Goal: Task Accomplishment & Management: Complete application form

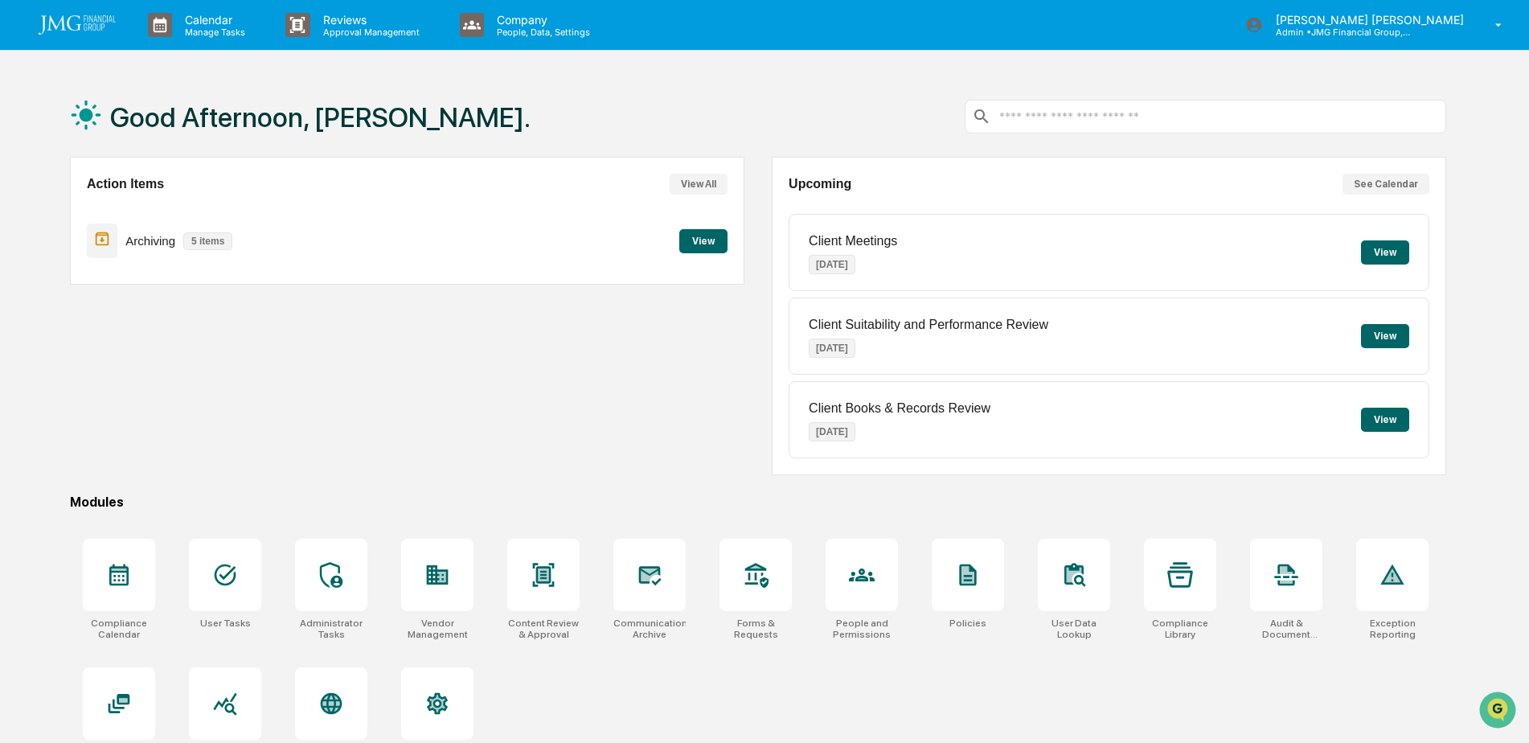
scroll to position [76, 0]
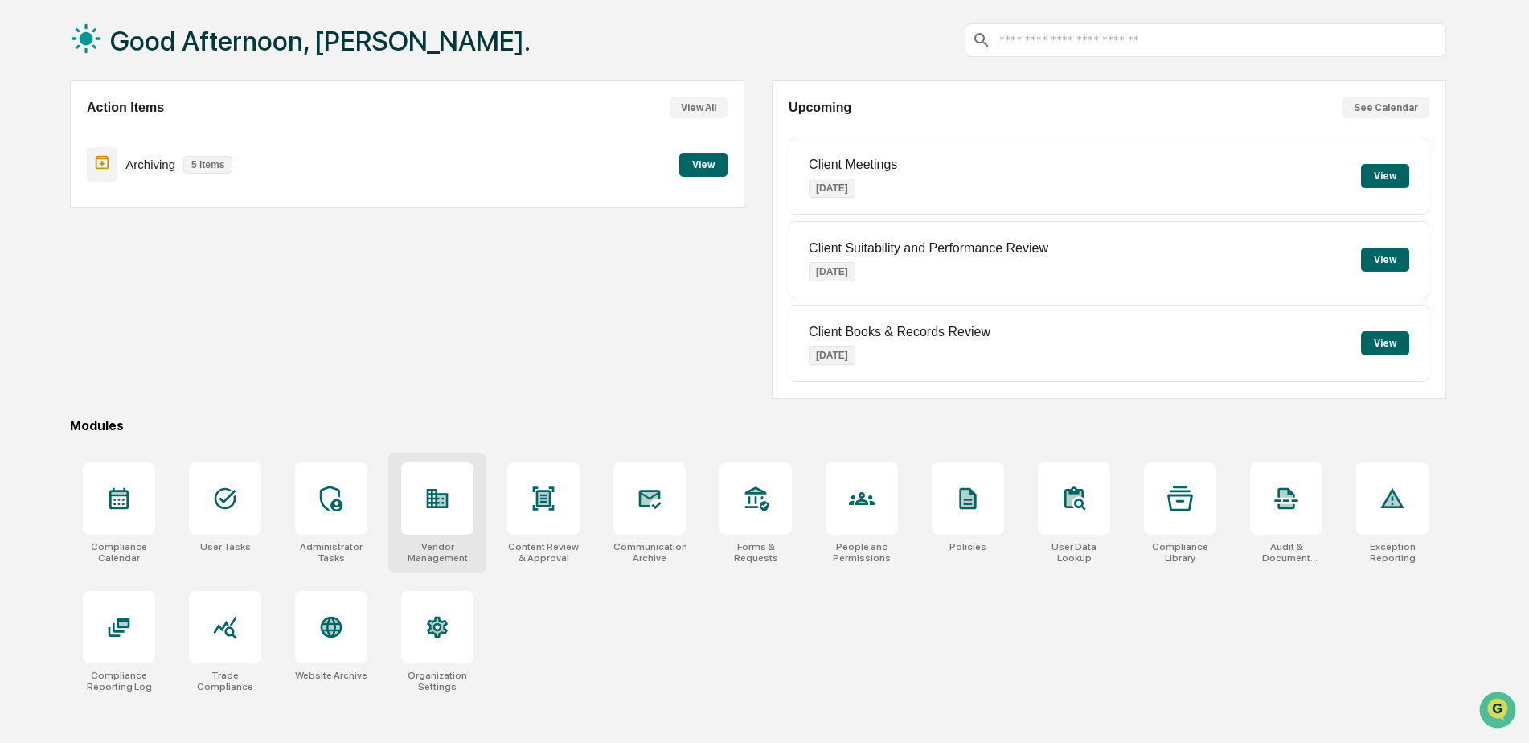
click at [445, 511] on div at bounding box center [438, 499] width 26 height 26
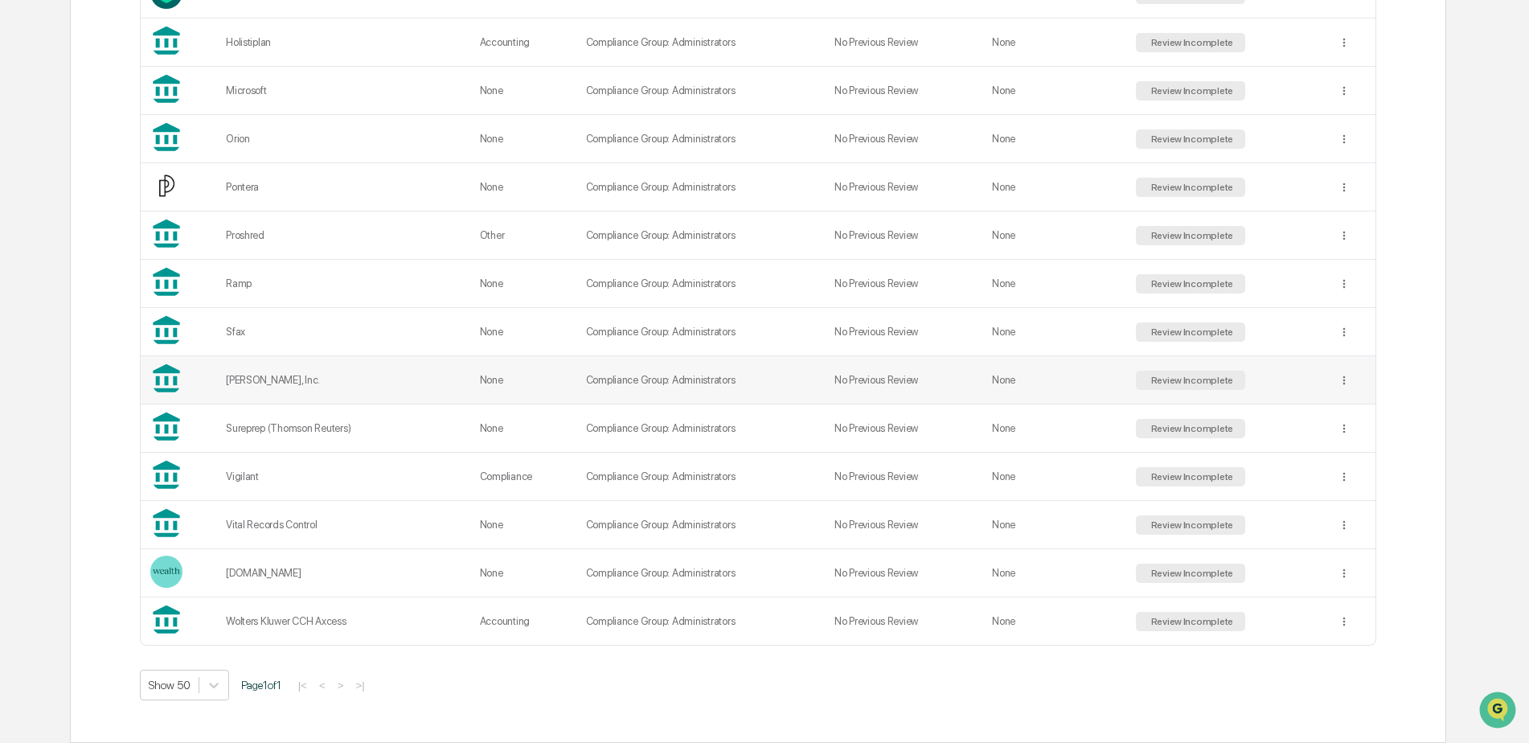
scroll to position [1012, 0]
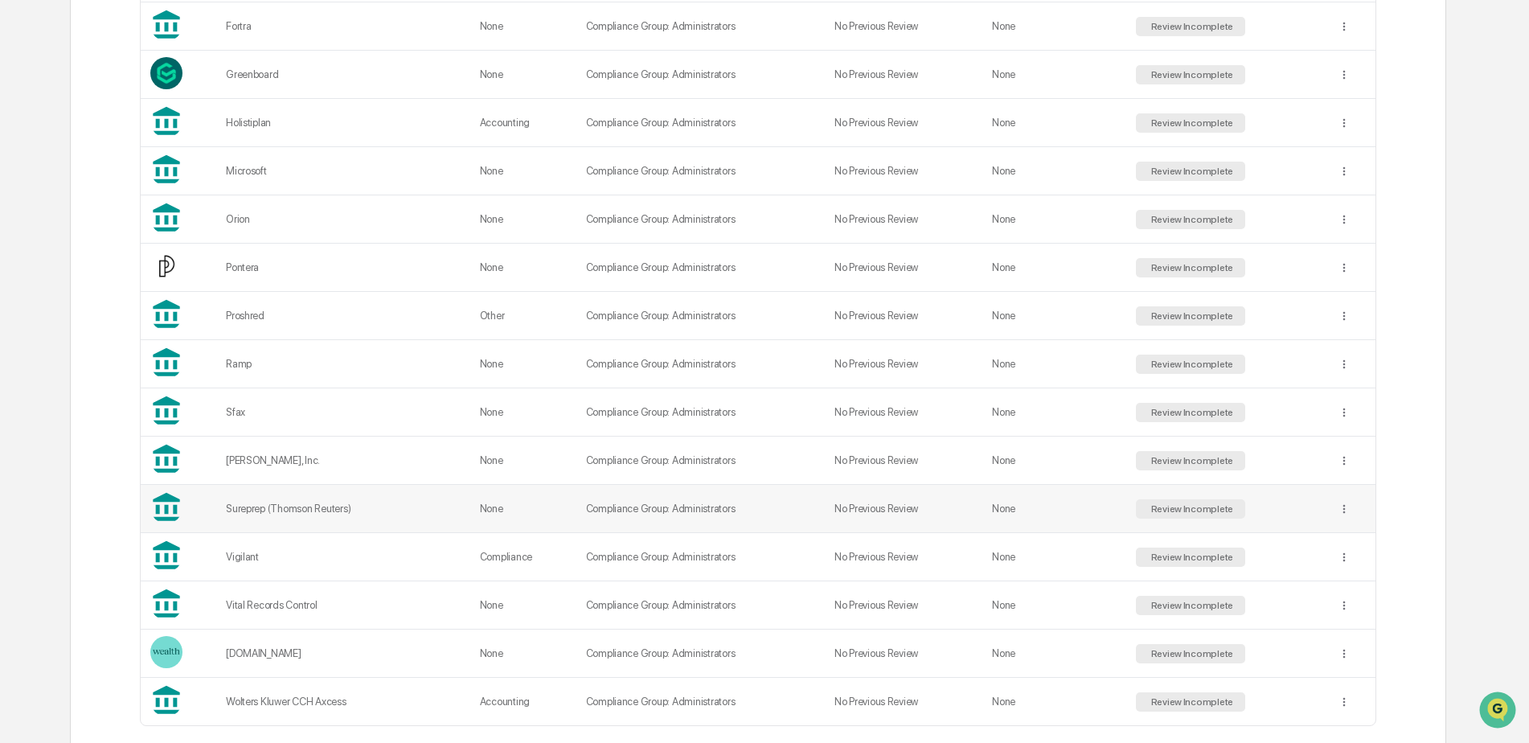
click at [863, 507] on td "No Previous Review" at bounding box center [904, 509] width 158 height 48
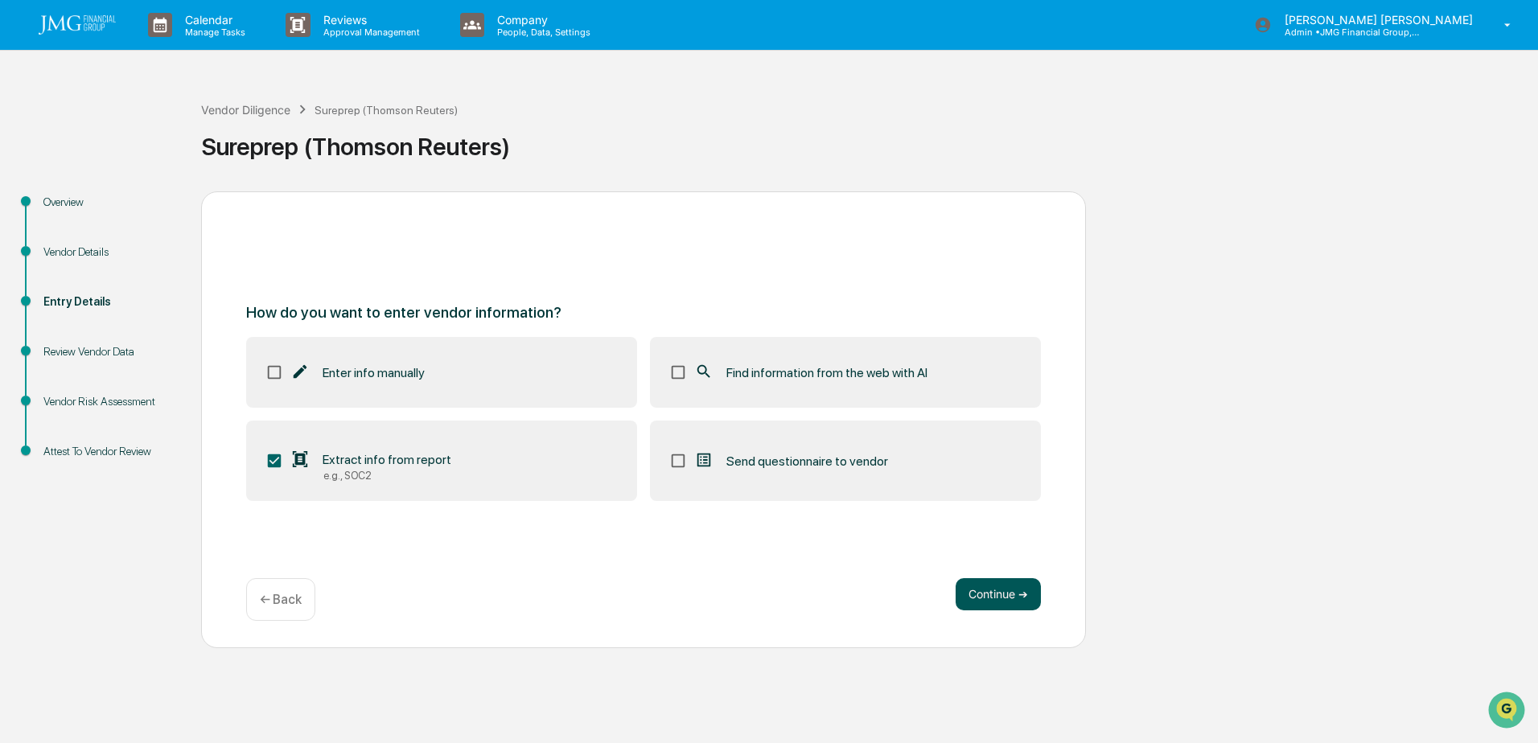
click at [977, 590] on button "Continue ➔" at bounding box center [997, 594] width 85 height 32
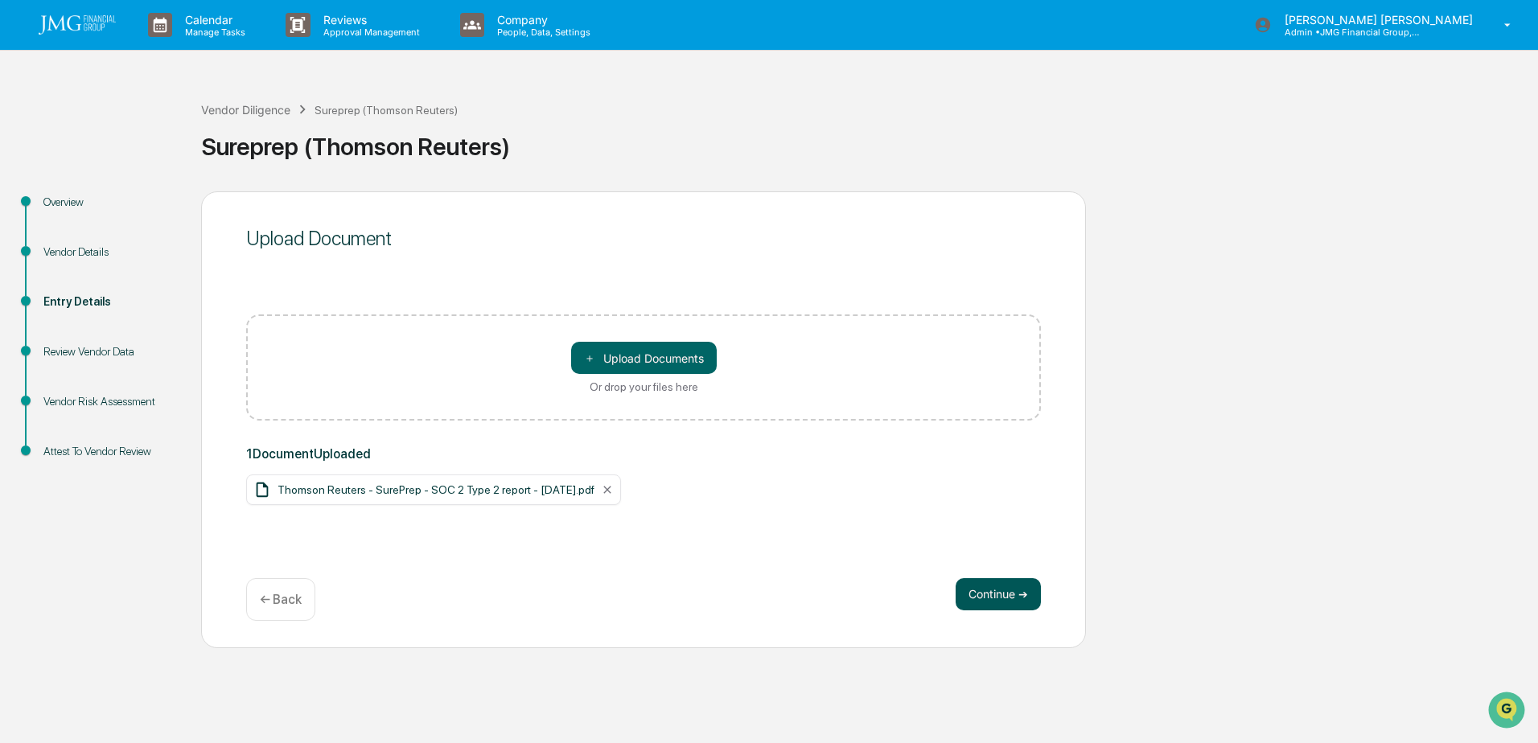
click at [999, 598] on button "Continue ➔" at bounding box center [997, 594] width 85 height 32
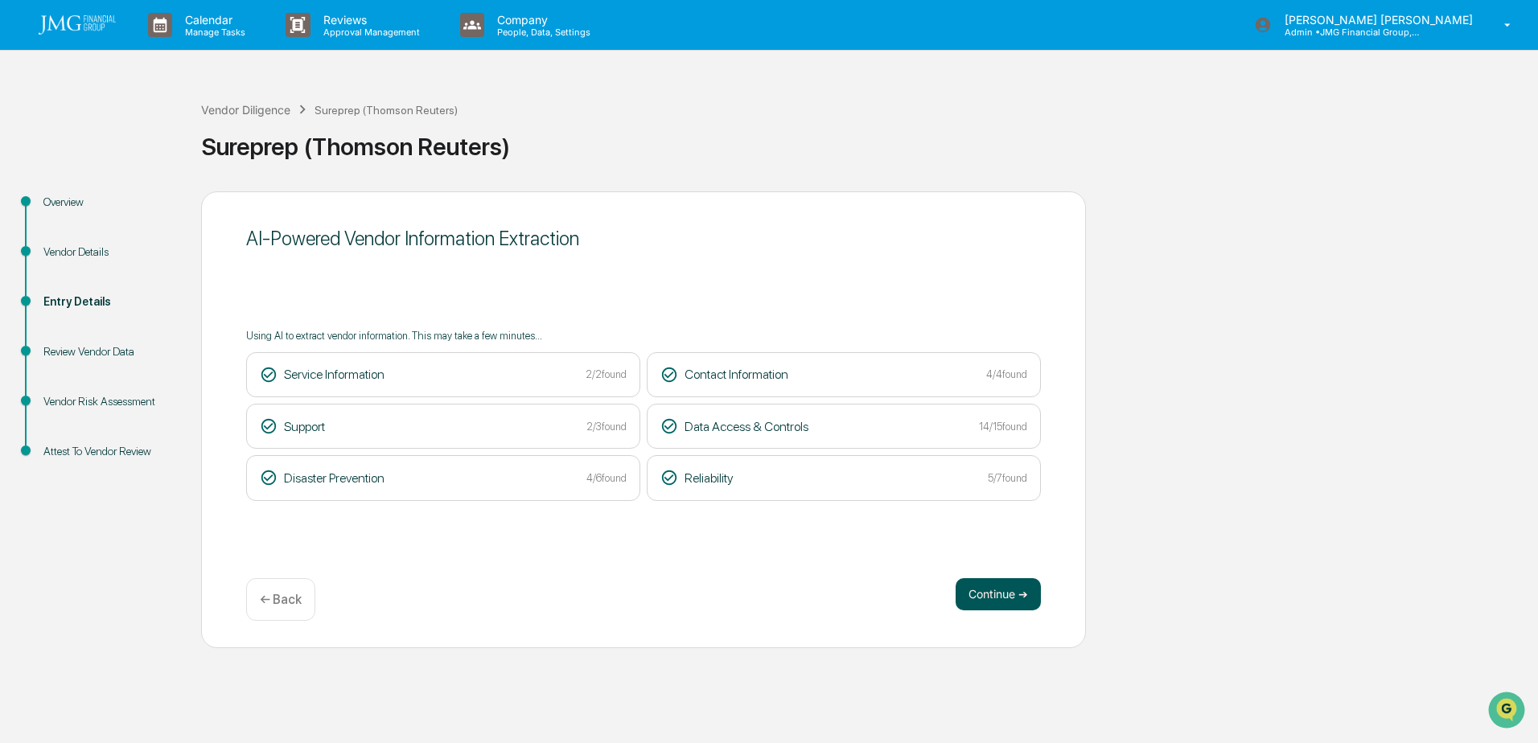
click at [1010, 587] on button "Continue ➔" at bounding box center [997, 594] width 85 height 32
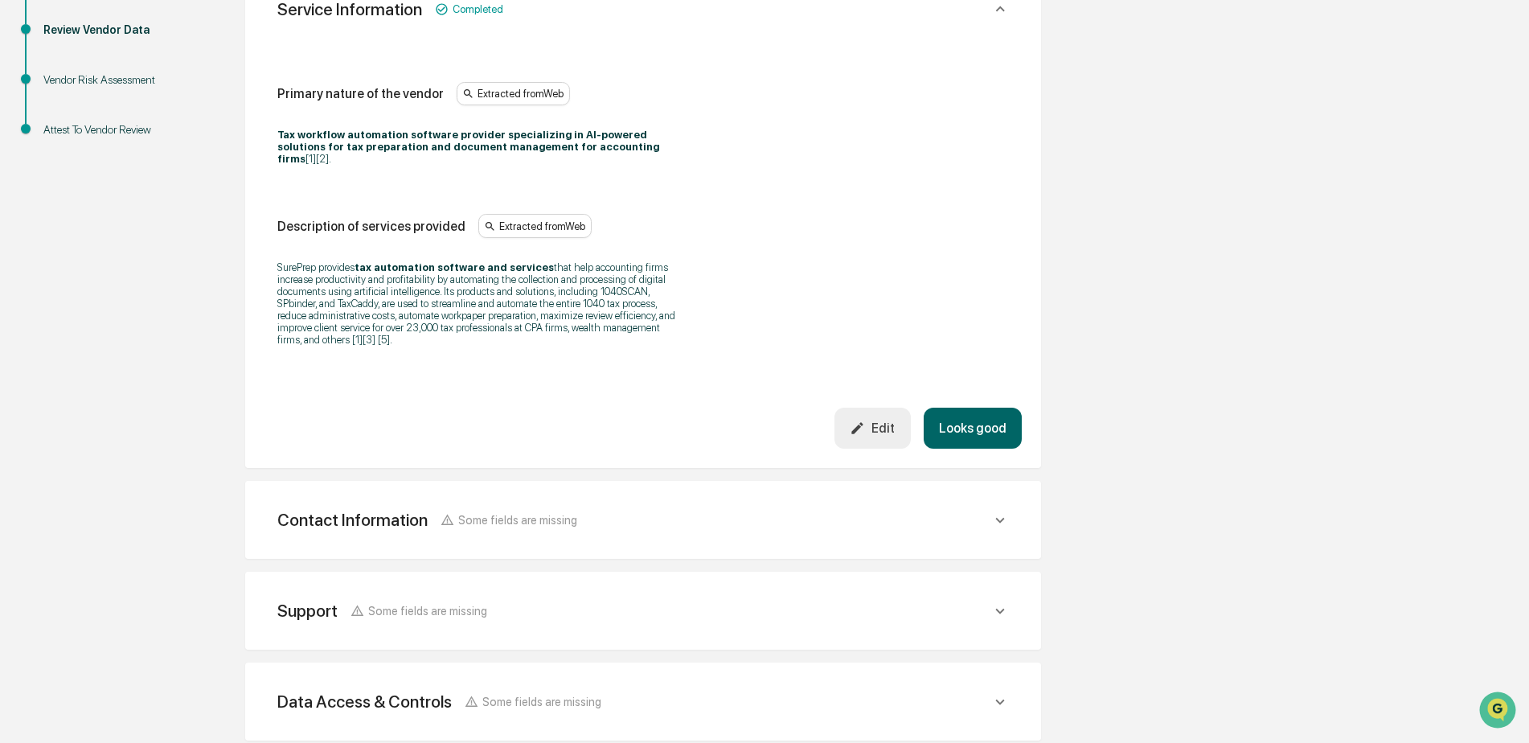
scroll to position [241, 0]
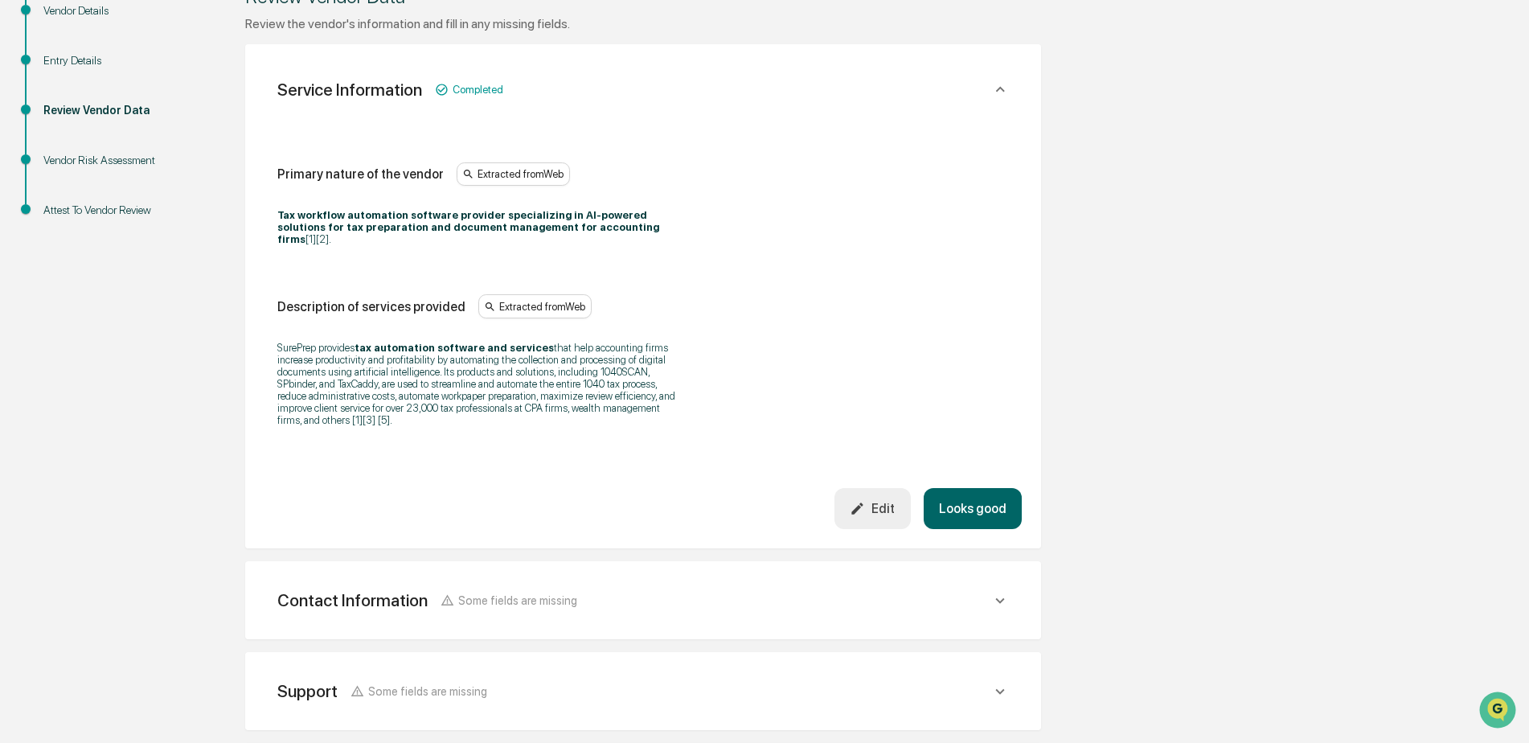
click at [975, 491] on button "Looks good" at bounding box center [973, 508] width 98 height 41
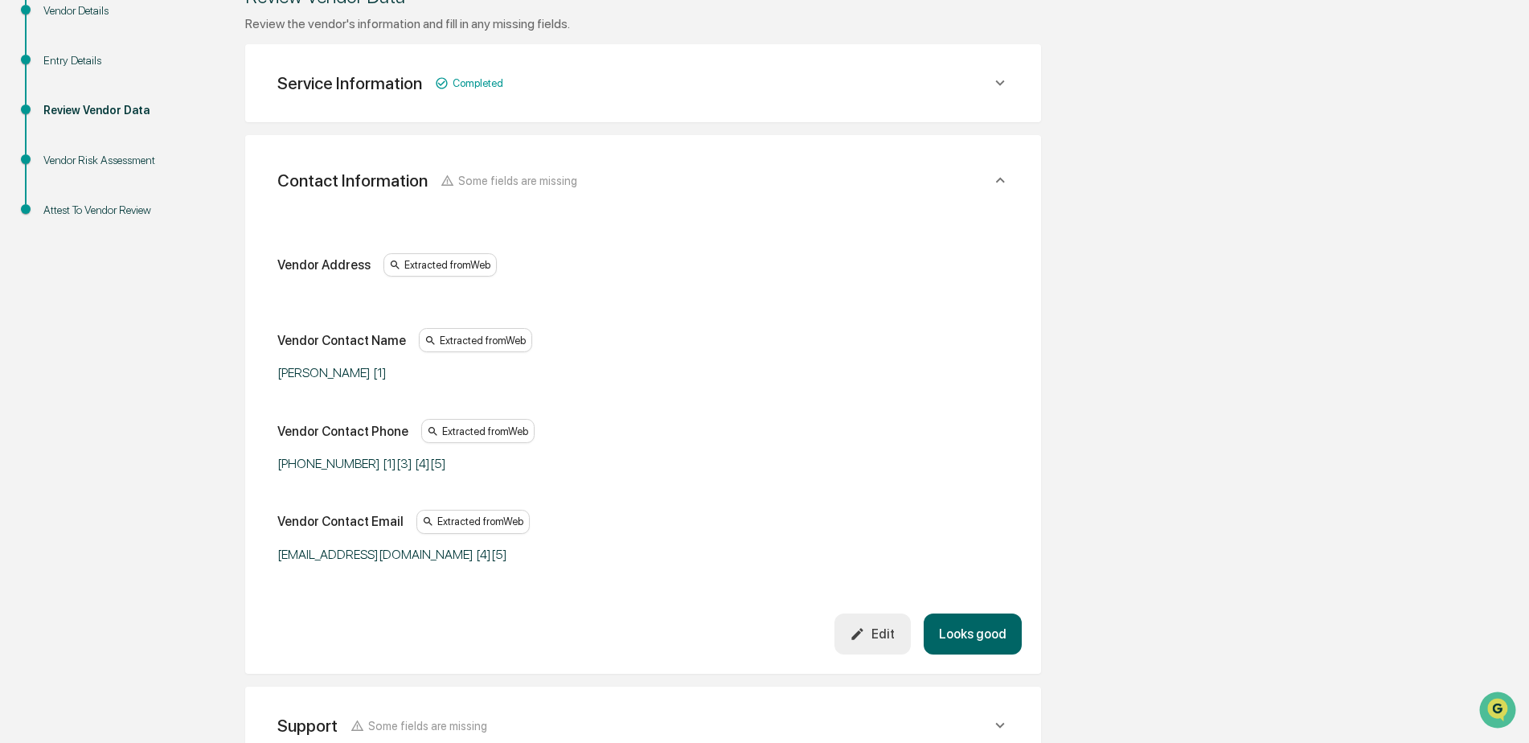
scroll to position [285, 0]
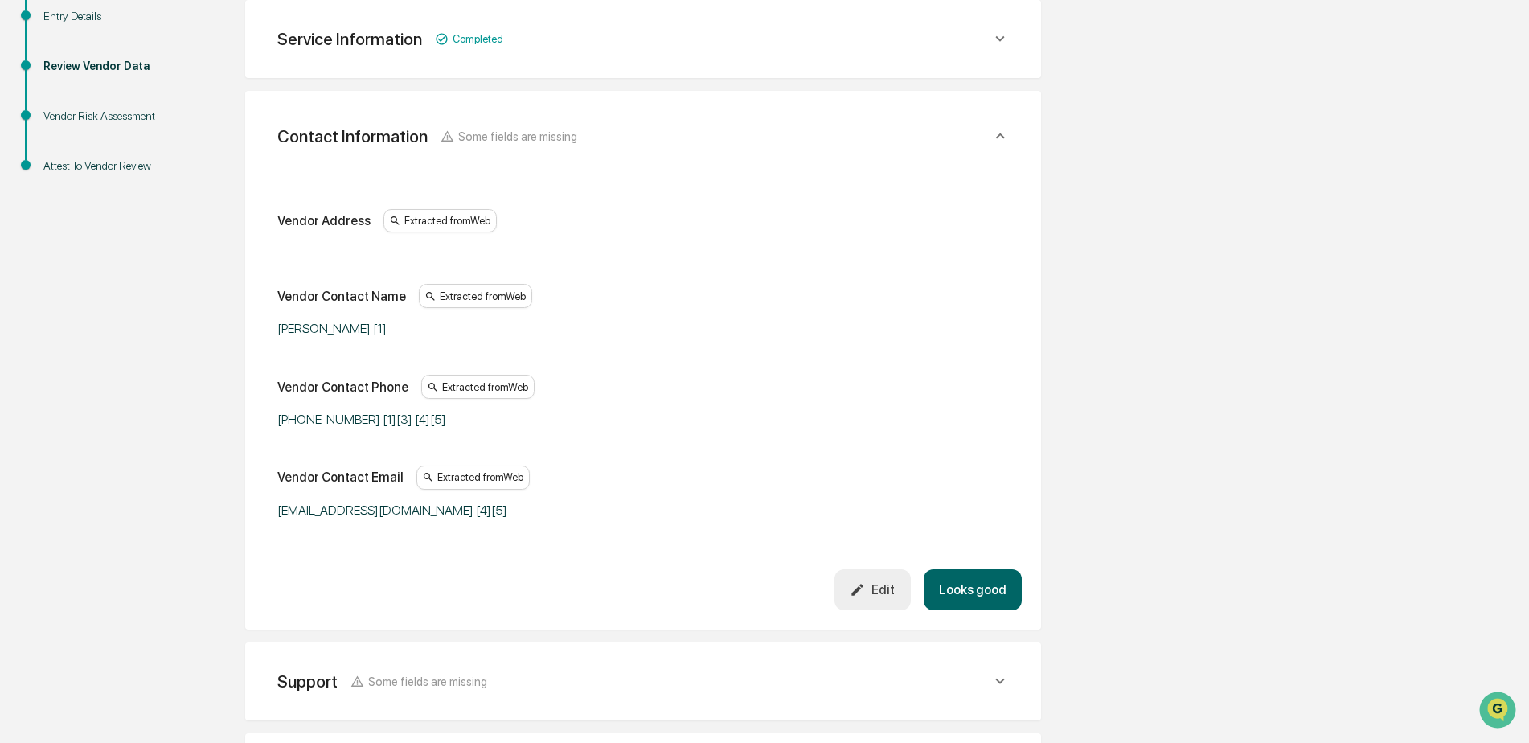
click at [989, 584] on button "Looks good" at bounding box center [973, 589] width 98 height 41
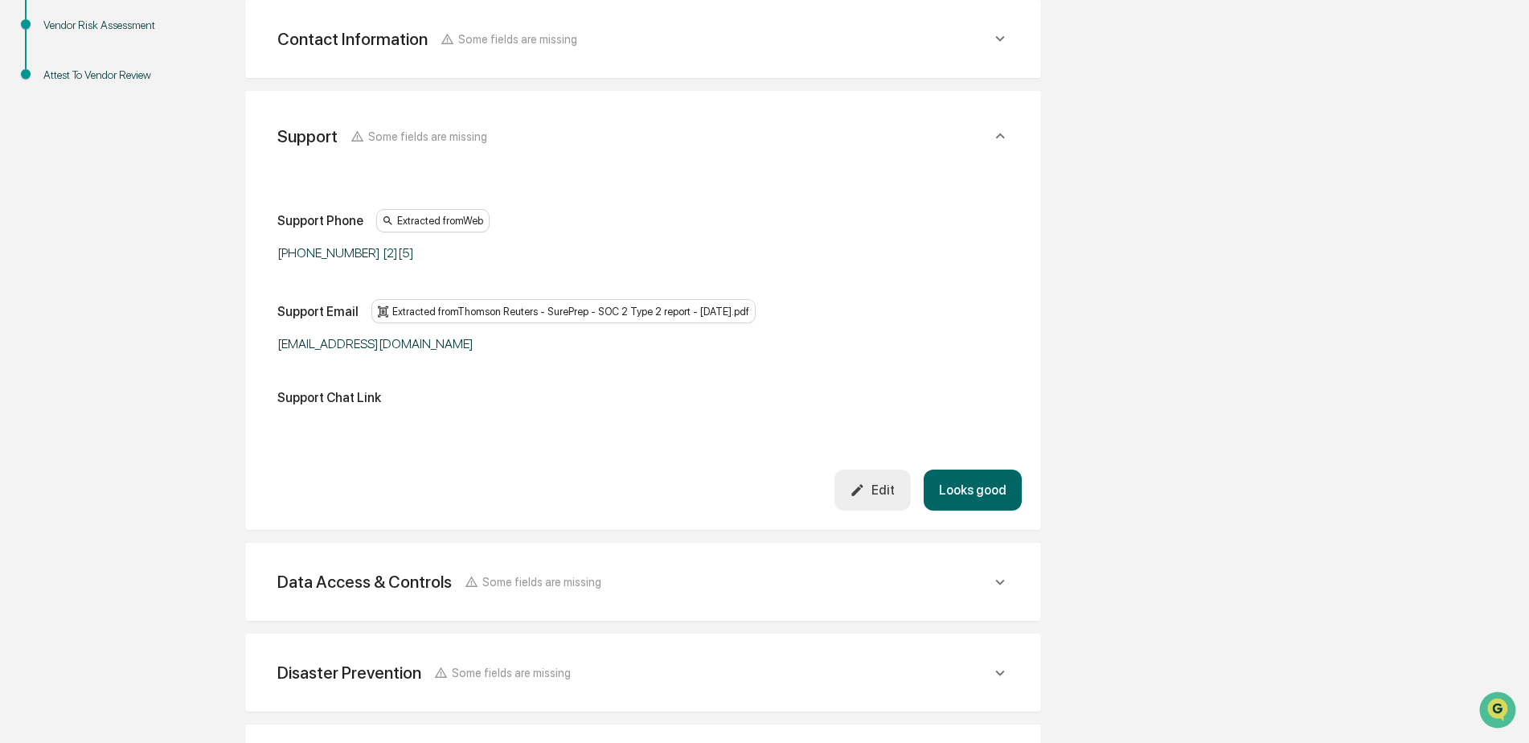
click at [978, 482] on button "Looks good" at bounding box center [973, 490] width 98 height 41
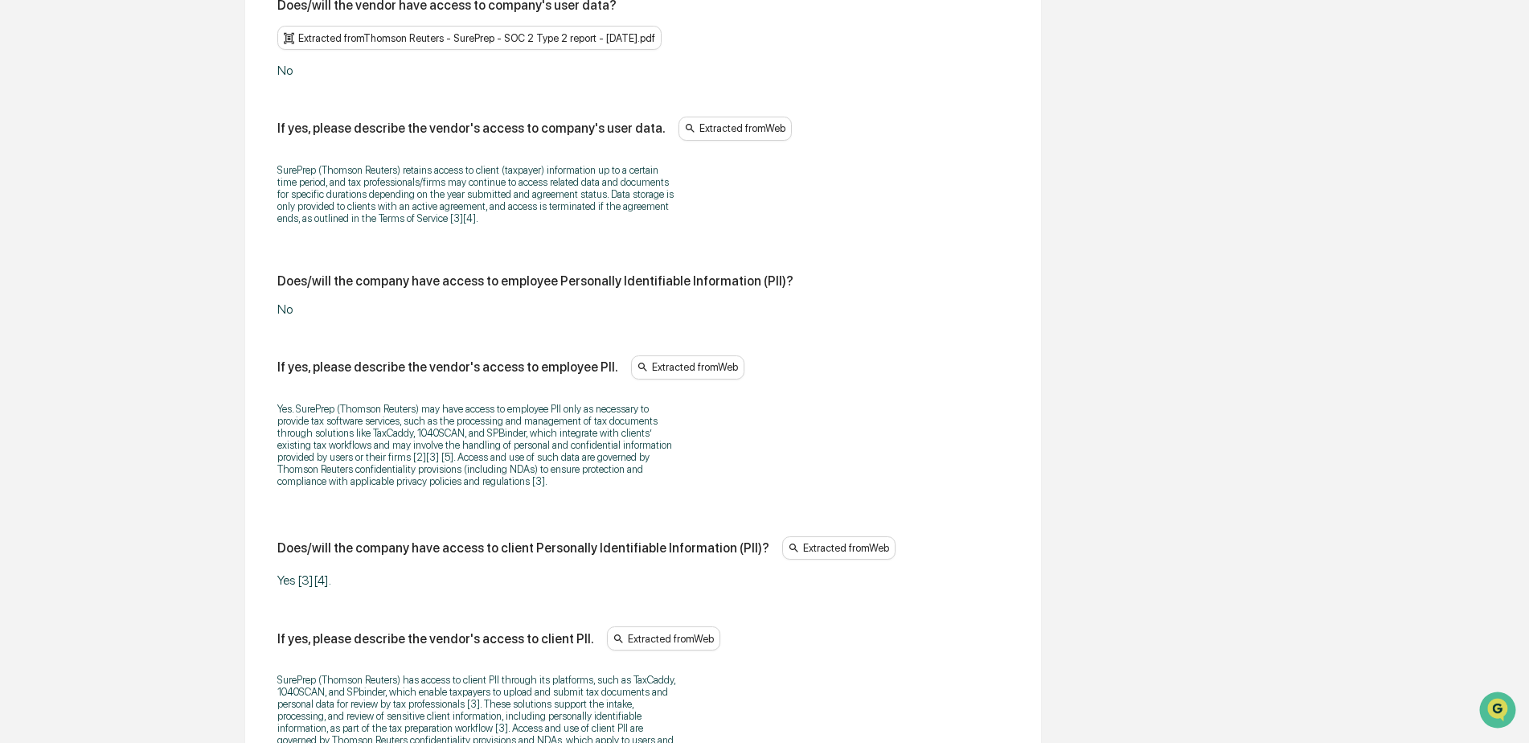
scroll to position [1030, 0]
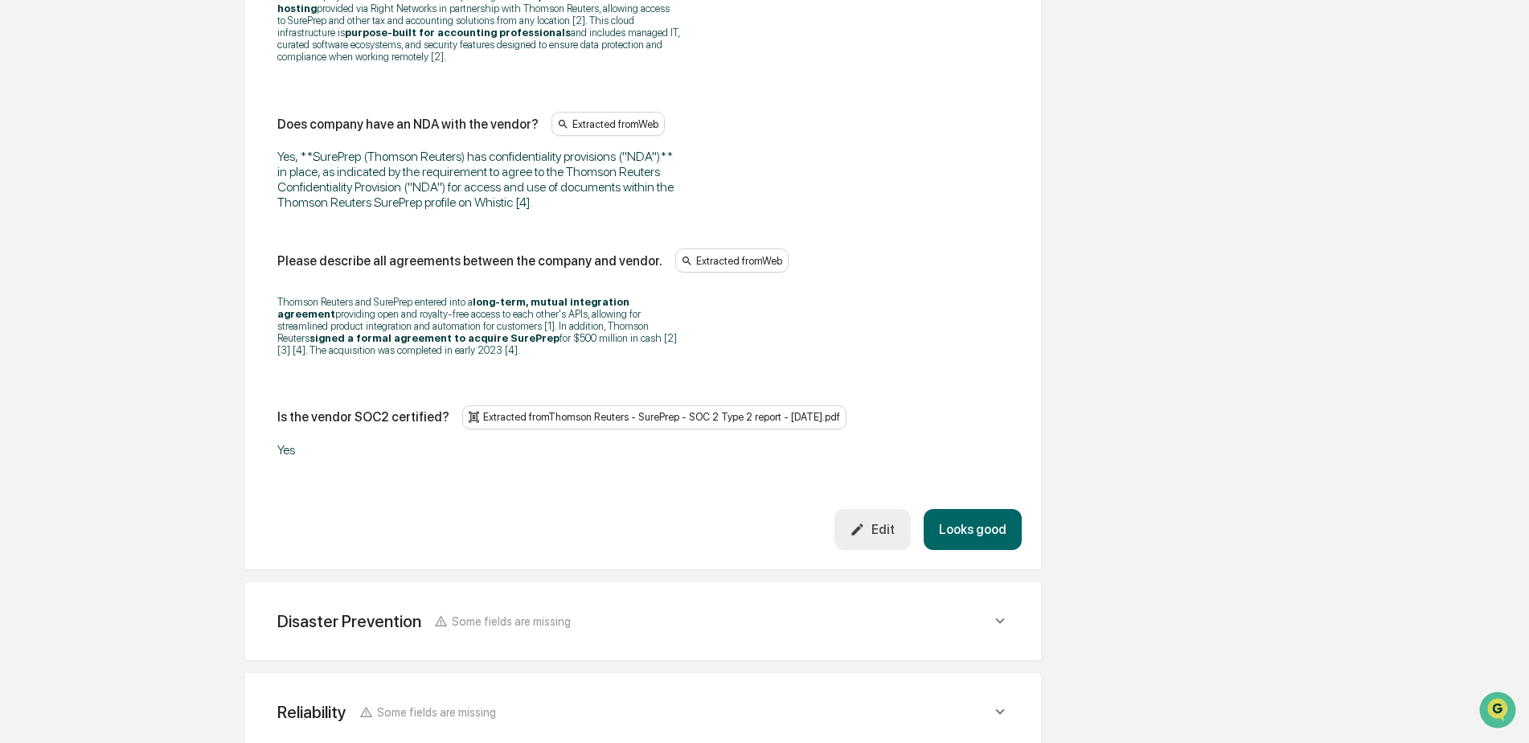
click at [980, 509] on button "Looks good" at bounding box center [973, 529] width 98 height 41
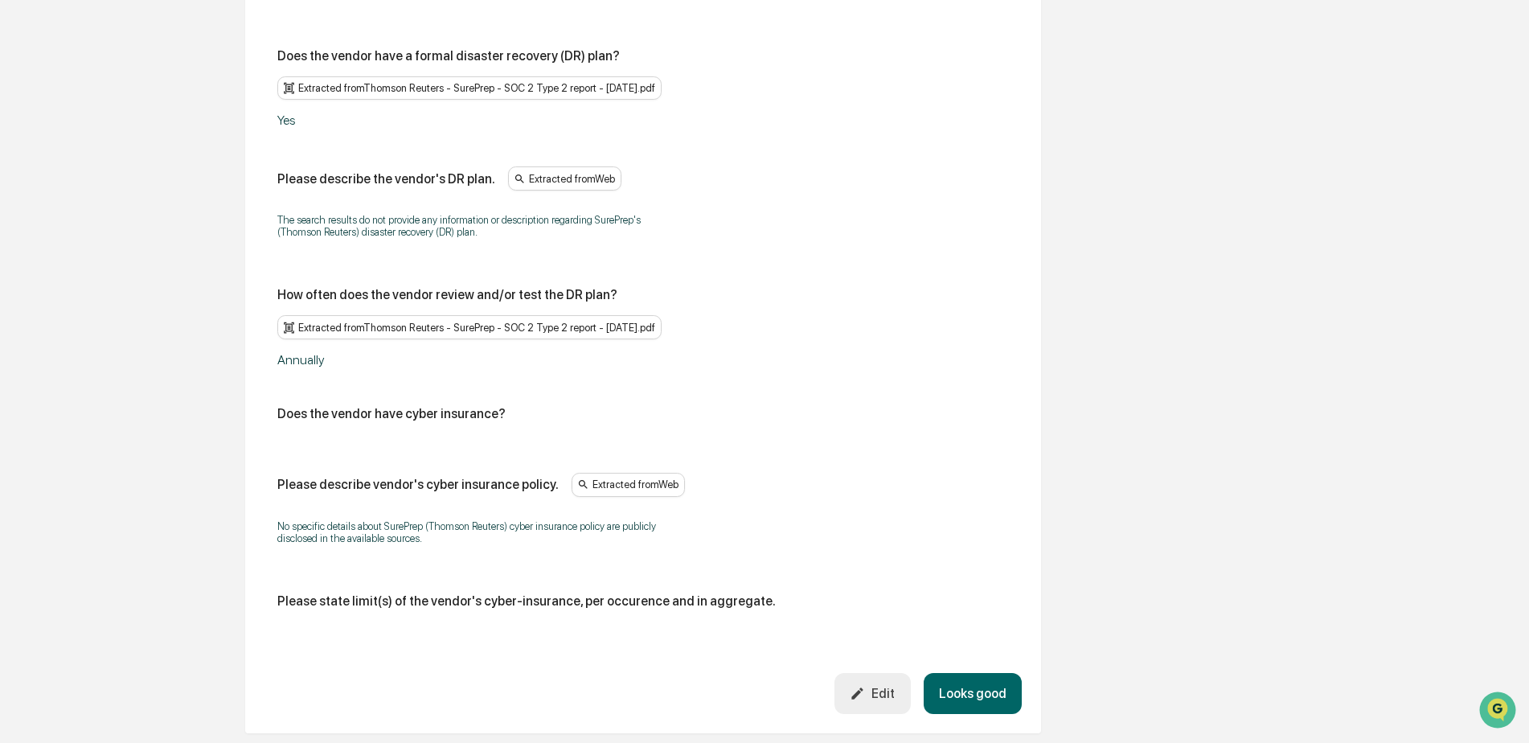
scroll to position [880, 0]
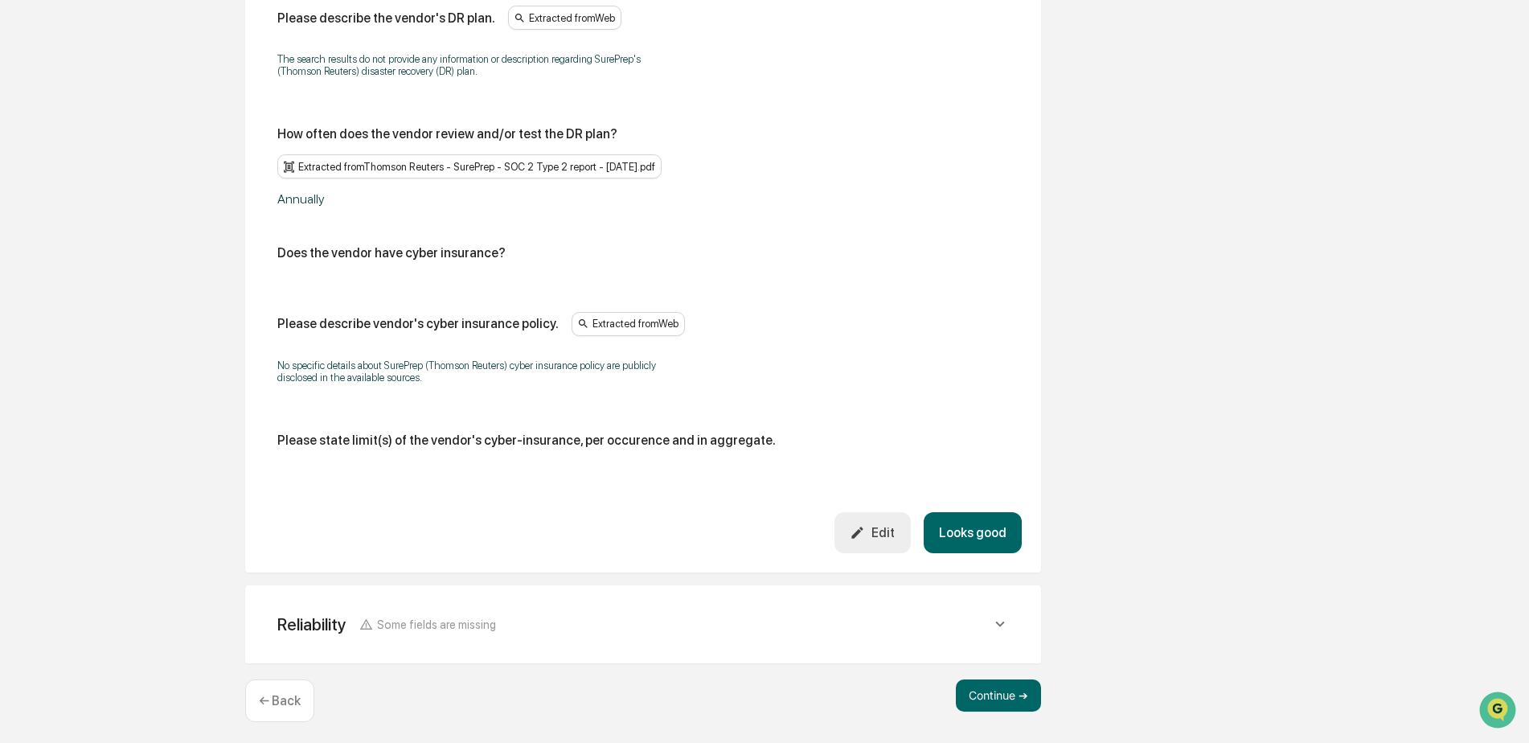
click at [1003, 525] on button "Looks good" at bounding box center [973, 532] width 98 height 41
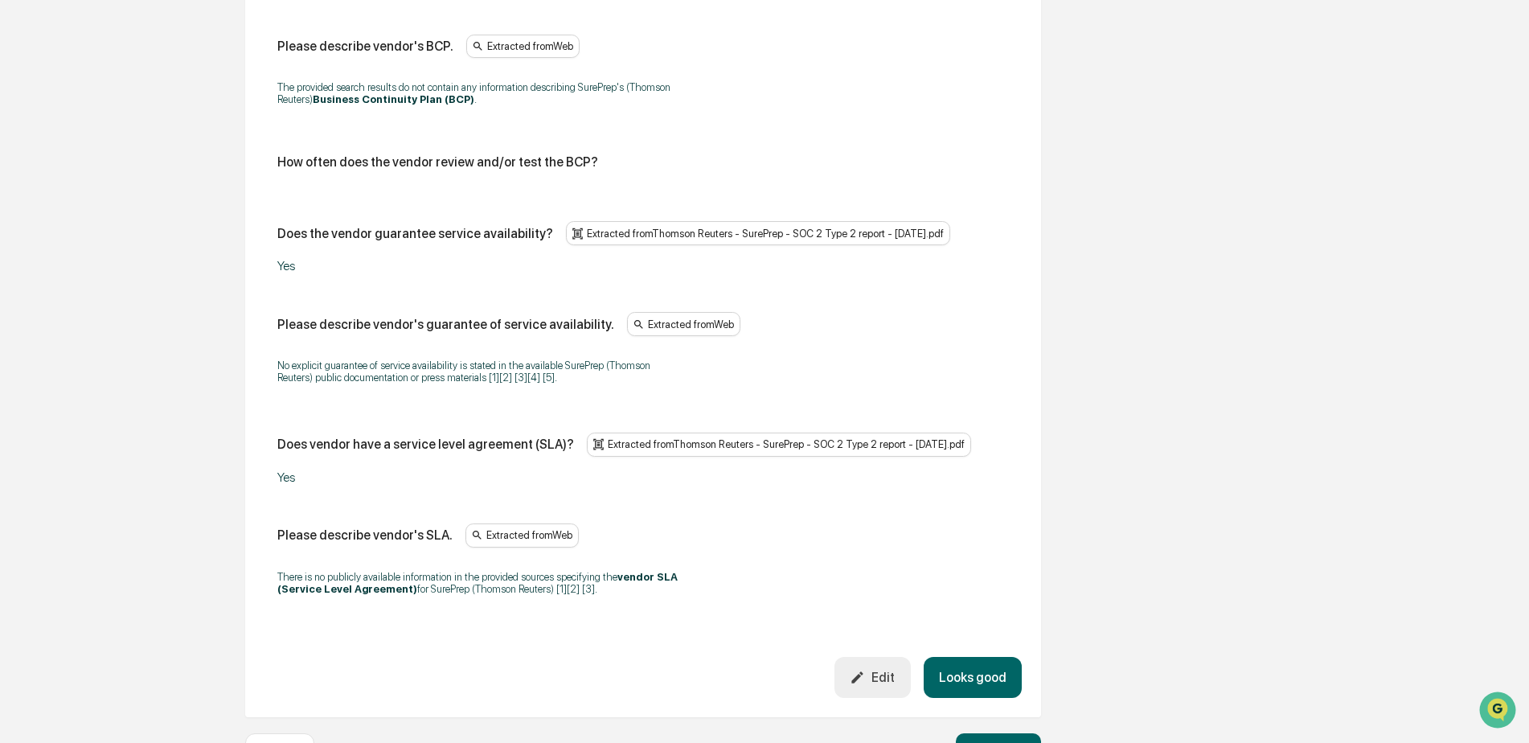
scroll to position [950, 0]
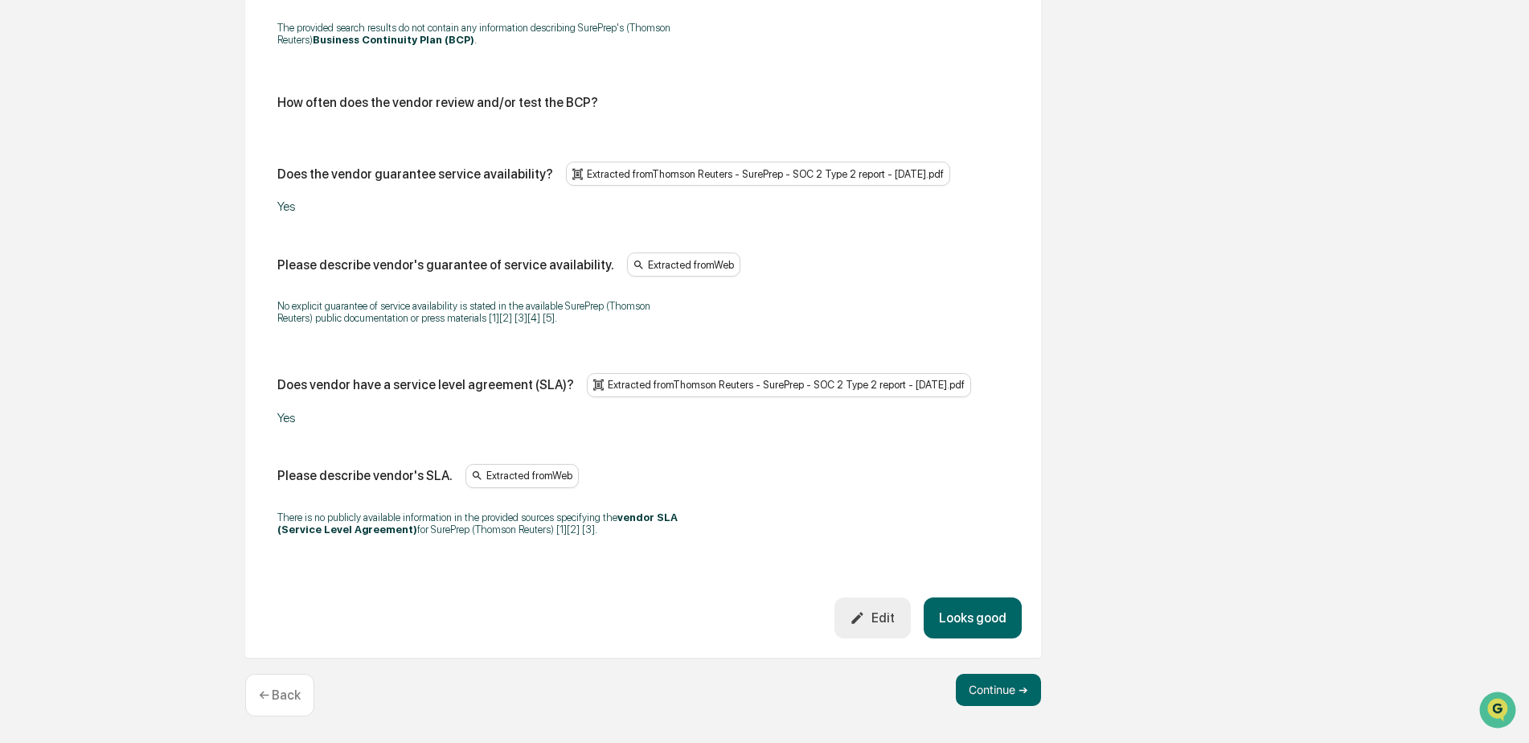
click at [988, 614] on button "Looks good" at bounding box center [973, 617] width 98 height 41
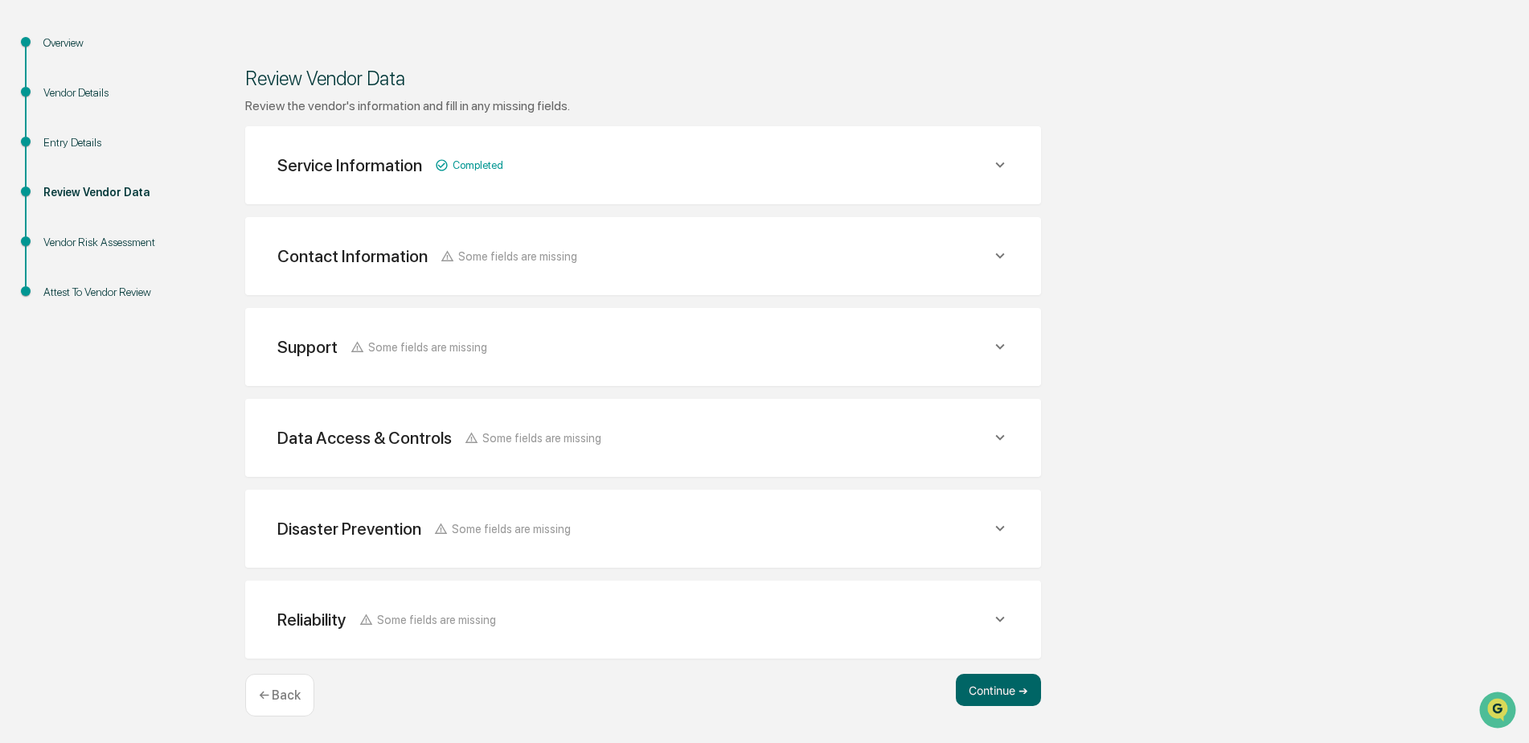
scroll to position [159, 0]
click at [1007, 677] on button "Continue ➔" at bounding box center [998, 690] width 85 height 32
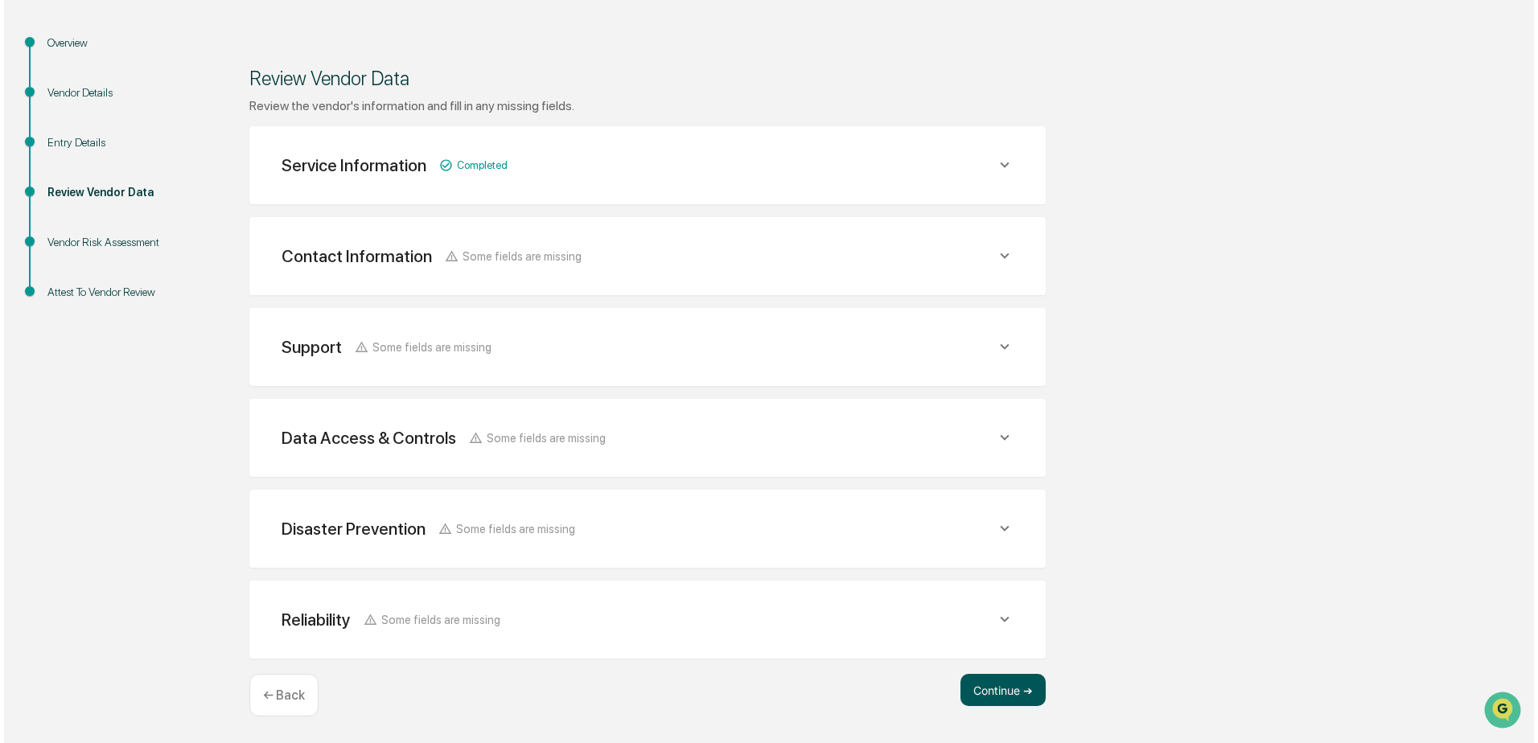
scroll to position [0, 0]
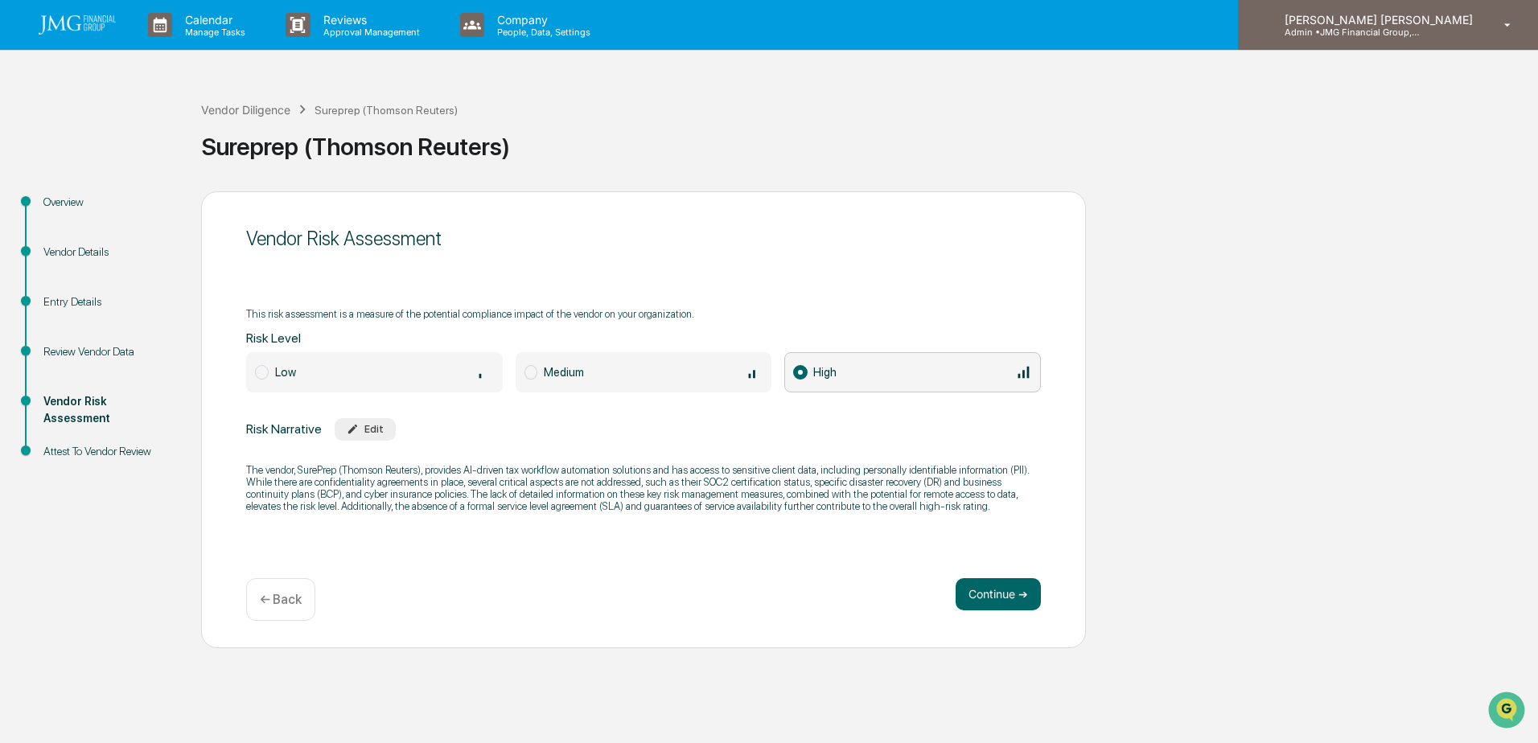
click at [1387, 35] on p "Admin • JMG Financial Group, Ltd." at bounding box center [1346, 32] width 150 height 11
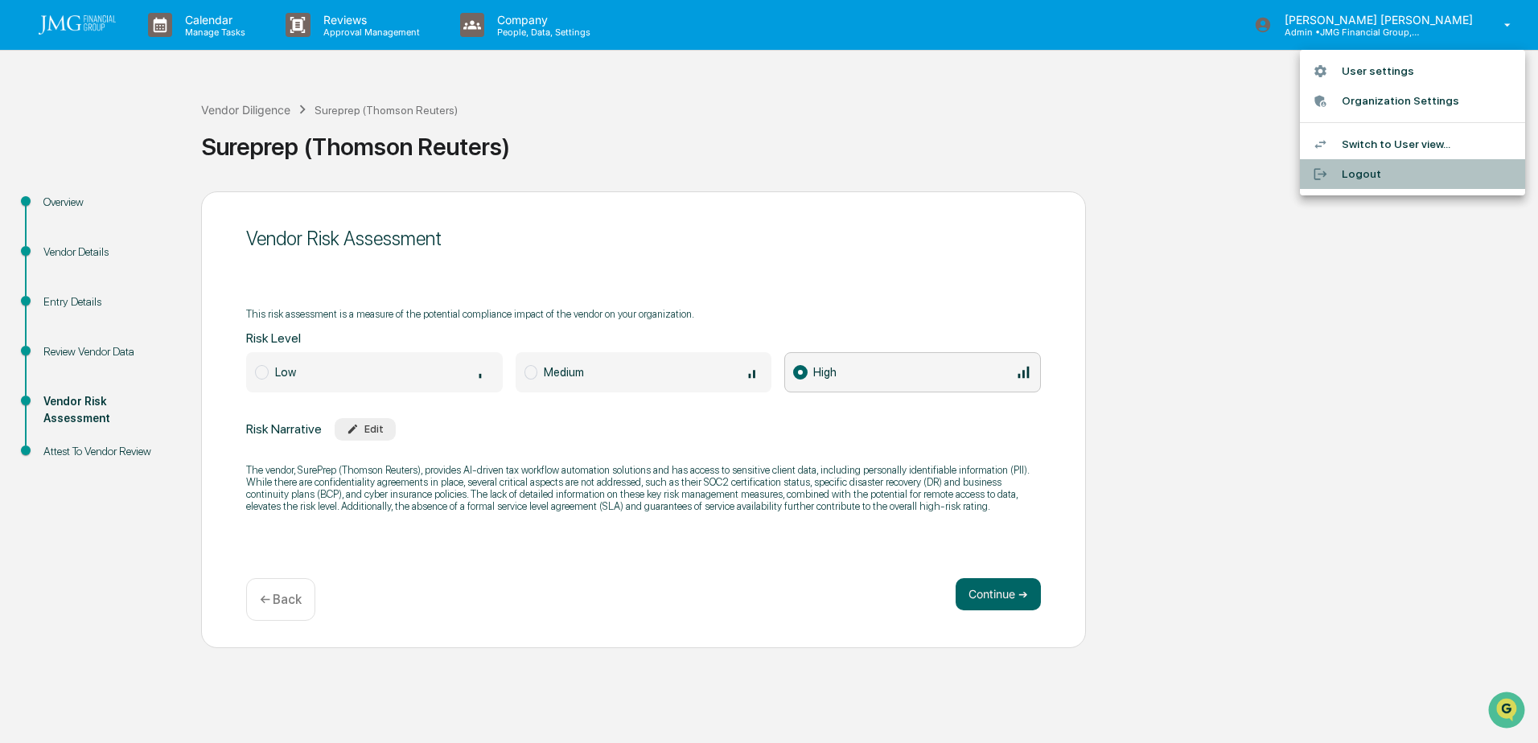
click at [1379, 174] on li "Logout" at bounding box center [1411, 174] width 225 height 30
